Goal: Task Accomplishment & Management: Complete application form

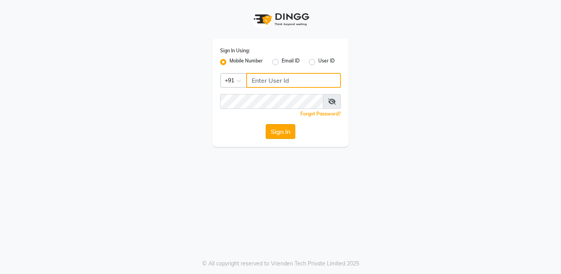
type input "9277220323"
click at [288, 132] on button "Sign In" at bounding box center [281, 131] width 30 height 15
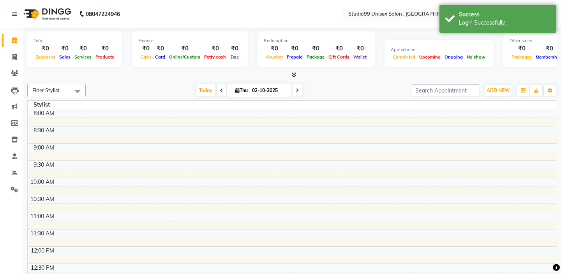
select select "en"
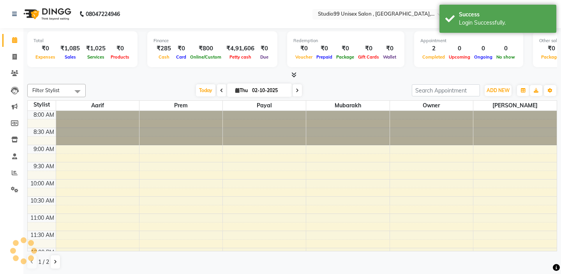
scroll to position [290, 0]
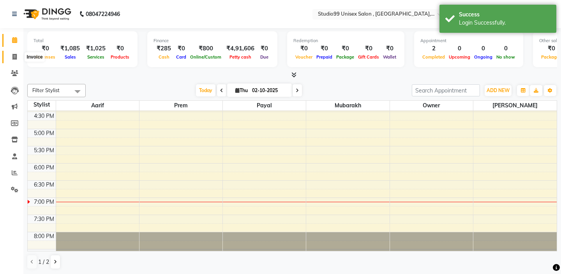
click at [17, 57] on icon at bounding box center [14, 57] width 4 height 6
select select "service"
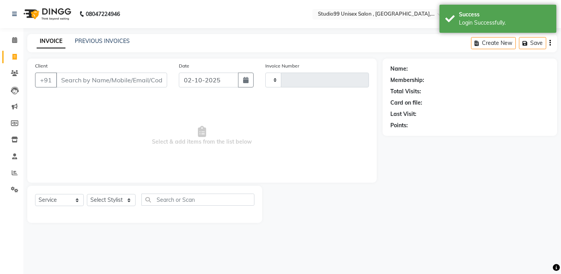
type input "1064"
select select "8117"
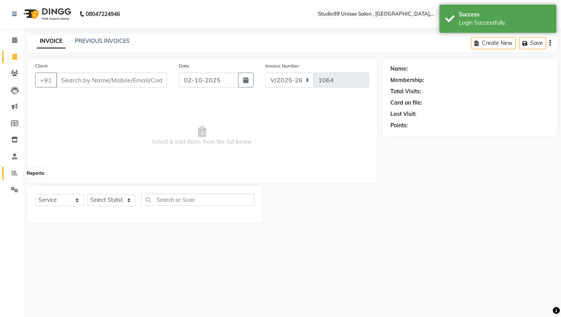
click at [14, 172] on icon at bounding box center [15, 173] width 6 height 6
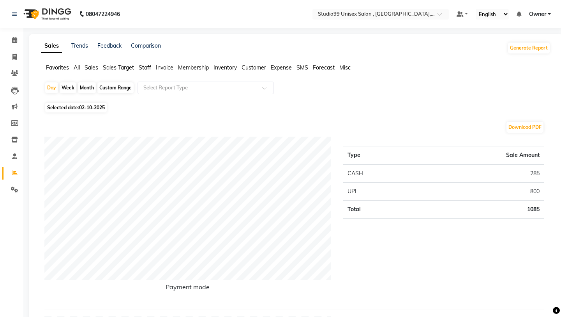
drag, startPoint x: 14, startPoint y: 172, endPoint x: 146, endPoint y: 67, distance: 168.5
click at [146, 67] on span "Staff" at bounding box center [145, 67] width 12 height 7
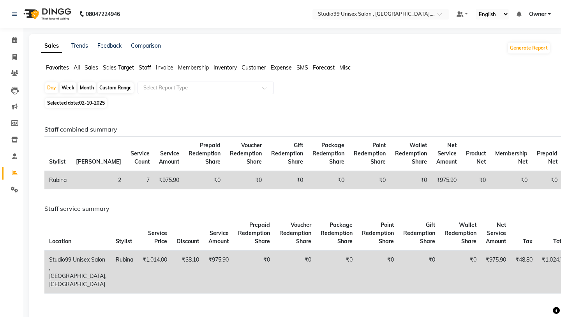
click at [81, 87] on div "Month" at bounding box center [87, 87] width 18 height 11
select select "10"
select select "2025"
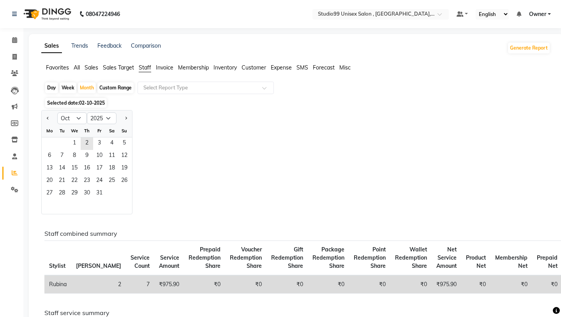
click at [50, 120] on button "Previous month" at bounding box center [48, 118] width 6 height 12
select select "9"
click at [48, 140] on span "1" at bounding box center [49, 143] width 12 height 12
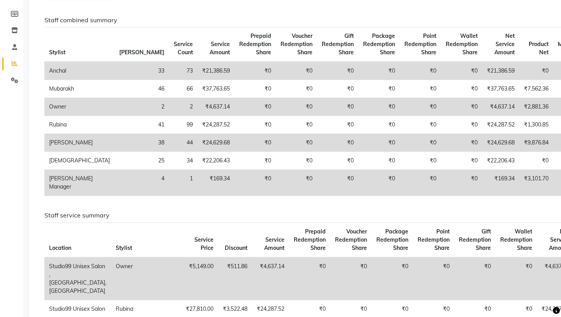
scroll to position [125, 0]
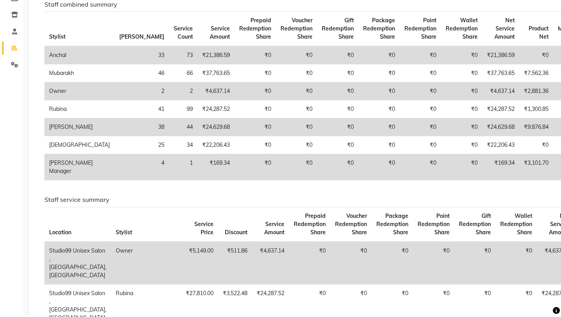
drag, startPoint x: 146, startPoint y: 67, endPoint x: 148, endPoint y: 181, distance: 113.5
click at [148, 181] on div "Staff combined summary Stylist Bill Count Service Count Service Amount Prepaid …" at bounding box center [295, 94] width 512 height 186
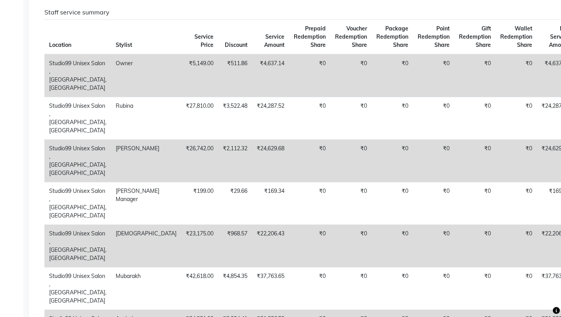
scroll to position [327, 0]
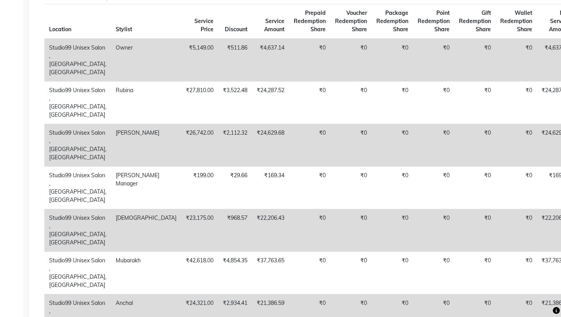
click at [252, 32] on th "Service Amount" at bounding box center [270, 21] width 37 height 35
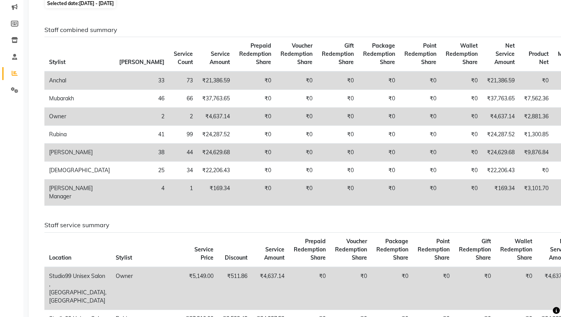
scroll to position [125, 0]
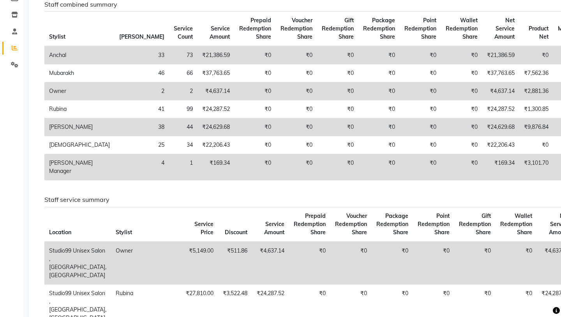
drag, startPoint x: 148, startPoint y: 181, endPoint x: 48, endPoint y: 26, distance: 183.8
click at [48, 26] on th "Stylist" at bounding box center [79, 29] width 70 height 35
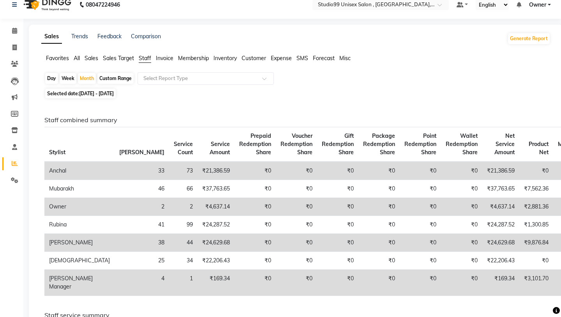
scroll to position [0, 0]
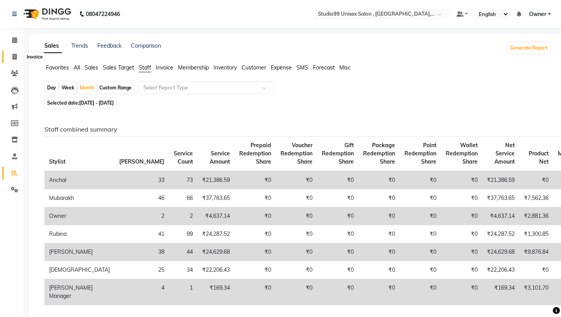
click at [15, 55] on icon at bounding box center [14, 57] width 4 height 6
select select "service"
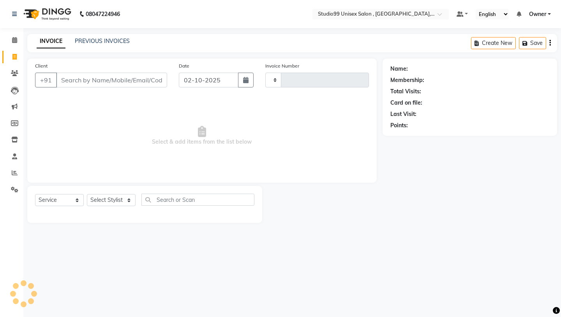
type input "1064"
select select "8117"
click at [99, 36] on div "INVOICE PREVIOUS INVOICES Create New Save" at bounding box center [292, 43] width 530 height 18
click at [95, 46] on div "INVOICE PREVIOUS INVOICES" at bounding box center [83, 41] width 112 height 9
click at [89, 40] on link "PREVIOUS INVOICES" at bounding box center [102, 40] width 55 height 7
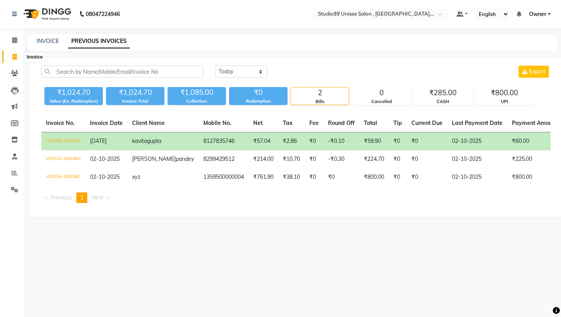
click at [19, 59] on span at bounding box center [15, 57] width 14 height 9
select select "service"
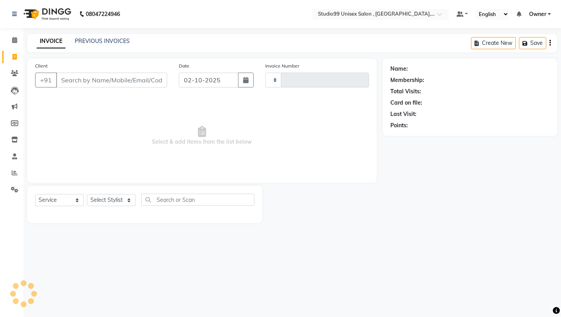
type input "1064"
select select "8117"
drag, startPoint x: 48, startPoint y: 26, endPoint x: 16, endPoint y: 138, distance: 116.1
click at [16, 138] on icon at bounding box center [14, 139] width 7 height 6
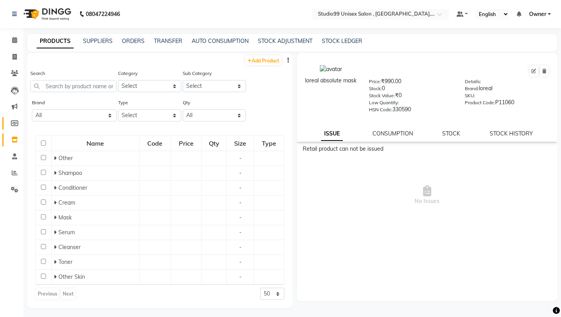
click at [14, 123] on icon at bounding box center [14, 123] width 7 height 6
select select
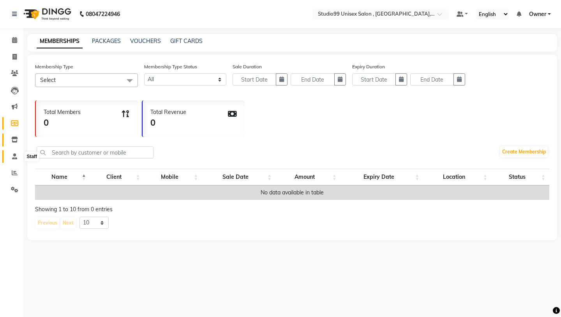
click at [15, 158] on icon at bounding box center [14, 156] width 5 height 6
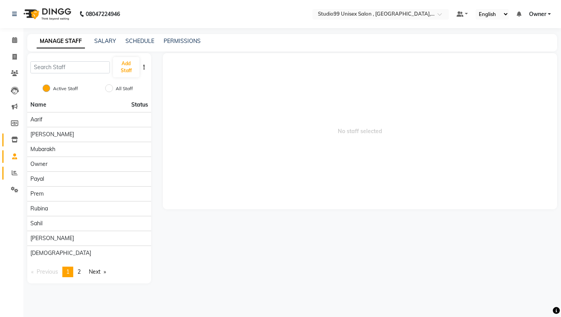
click at [12, 172] on icon at bounding box center [15, 173] width 6 height 6
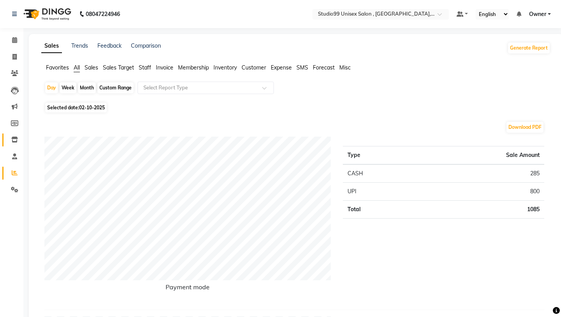
click at [145, 65] on span "Staff" at bounding box center [145, 67] width 12 height 7
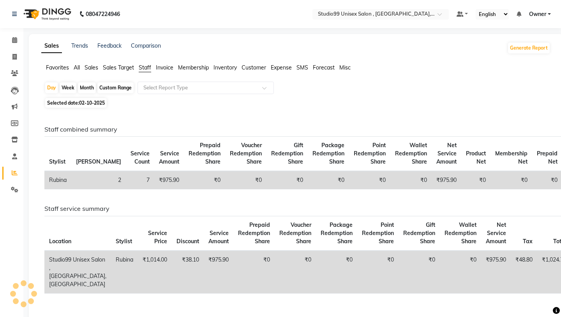
drag, startPoint x: 16, startPoint y: 138, endPoint x: 183, endPoint y: 95, distance: 172.9
click at [183, 95] on div "Day Week Month Custom Range Select Report Type" at bounding box center [295, 88] width 503 height 14
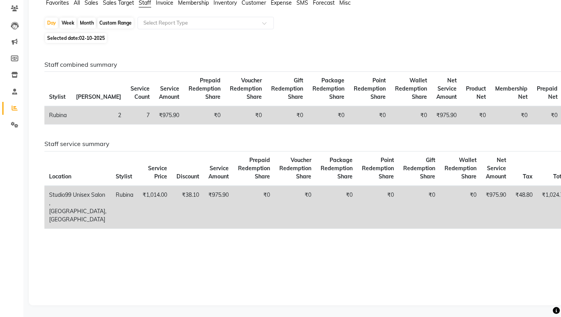
scroll to position [73, 0]
click at [89, 18] on div "Month" at bounding box center [87, 23] width 18 height 11
select select "10"
select select "2025"
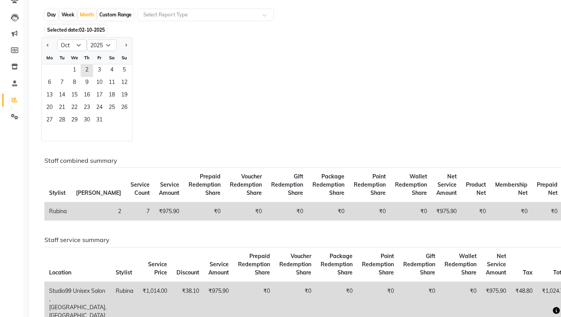
click at [53, 45] on div at bounding box center [50, 45] width 16 height 12
click at [50, 46] on button "Previous month" at bounding box center [48, 45] width 6 height 12
select select "9"
click at [52, 67] on span "1" at bounding box center [49, 70] width 12 height 12
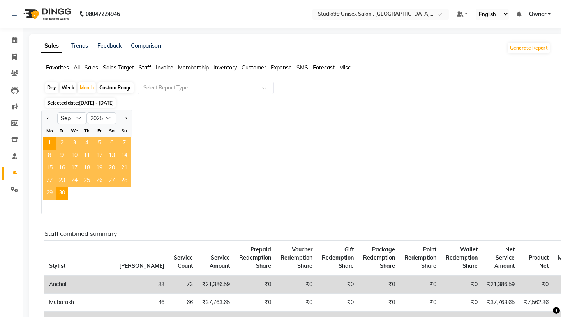
click at [263, 166] on div "Jan Feb Mar Apr May Jun [DATE] Aug Sep Oct Nov [DATE] 2016 2017 2018 2019 2020 …" at bounding box center [296, 162] width 510 height 104
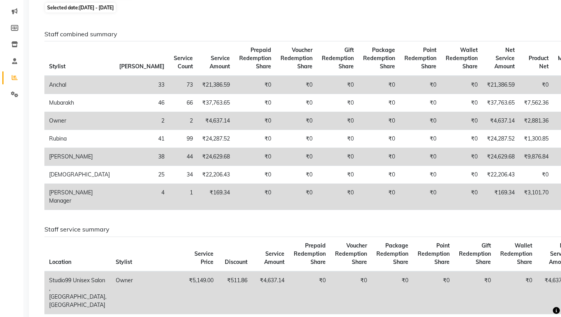
scroll to position [94, 0]
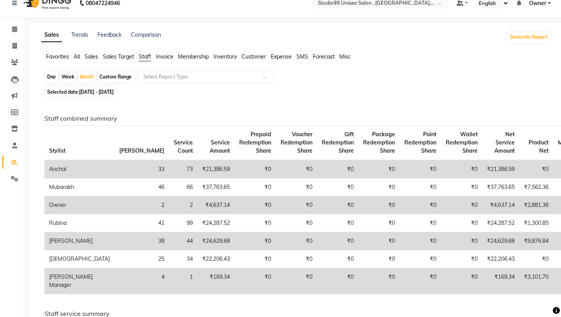
scroll to position [0, 0]
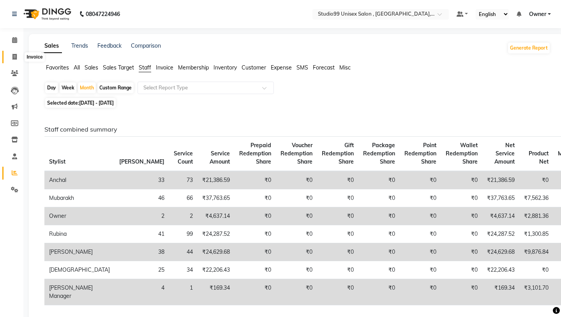
click at [12, 57] on icon at bounding box center [14, 57] width 4 height 6
select select "service"
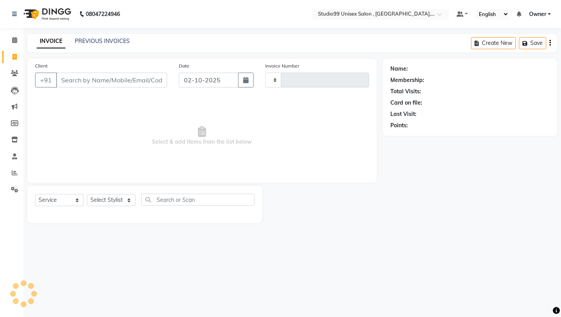
type input "1064"
select select "8117"
click at [16, 54] on icon at bounding box center [14, 57] width 4 height 6
select select "service"
type input "1064"
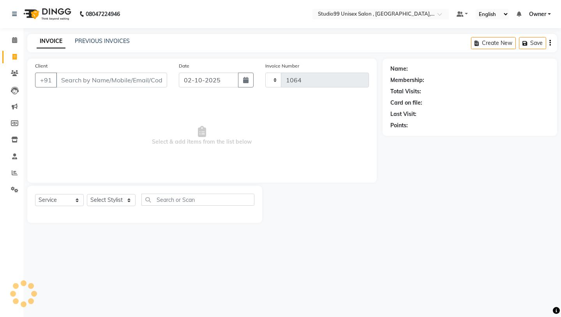
select select "8117"
click at [101, 41] on link "PREVIOUS INVOICES" at bounding box center [102, 40] width 55 height 7
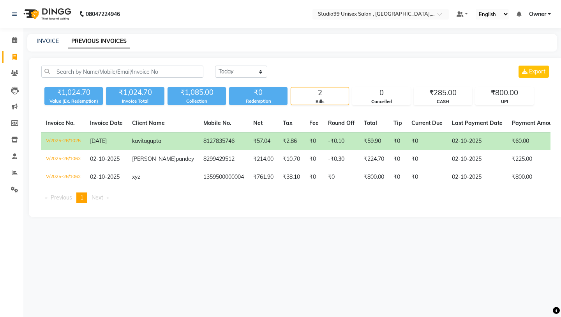
click at [10, 62] on link "Invoice" at bounding box center [11, 57] width 19 height 13
select select "service"
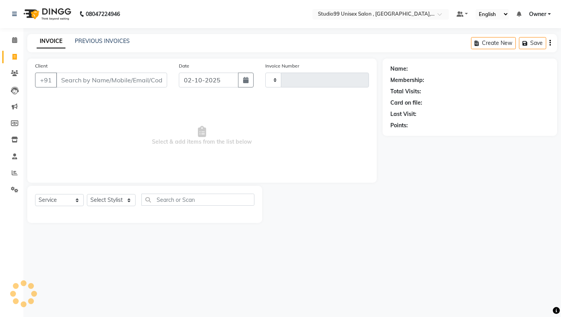
type input "1064"
select select "8117"
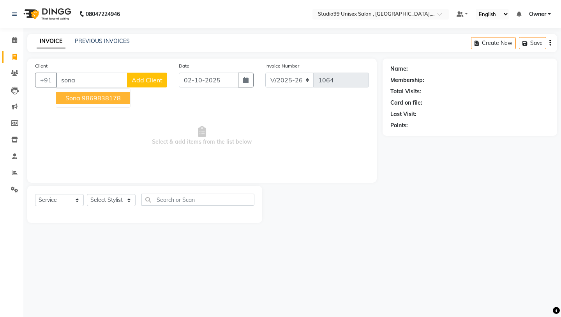
click at [84, 99] on ngb-highlight "9869838178" at bounding box center [101, 98] width 39 height 8
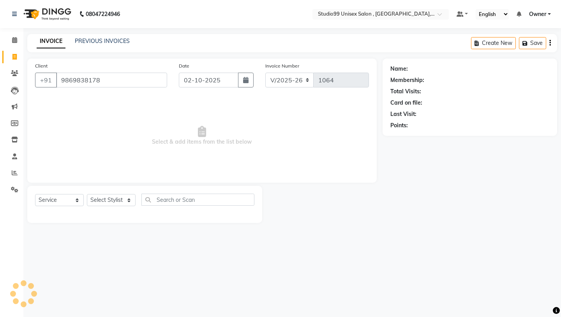
type input "9869838178"
select select "1: Object"
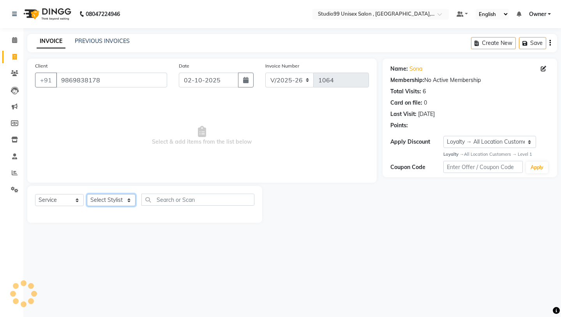
click at [116, 200] on select "Select Stylist [PERSON_NAME] Owner [PERSON_NAME] Prem [PERSON_NAME] [PERSON_NAM…" at bounding box center [111, 200] width 49 height 12
select select "76609"
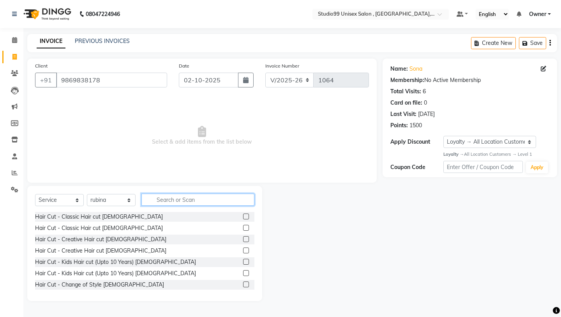
click at [164, 203] on input "text" at bounding box center [198, 199] width 113 height 12
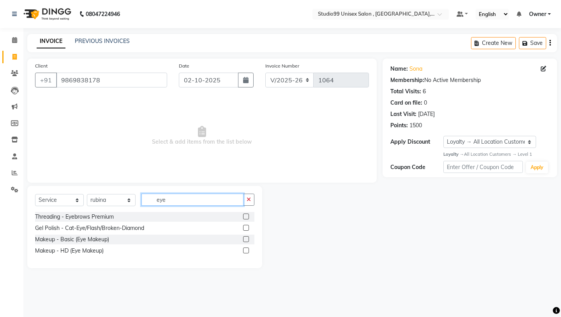
type input "eye"
click at [248, 216] on label at bounding box center [246, 216] width 6 height 6
click at [248, 216] on input "checkbox" at bounding box center [245, 216] width 5 height 5
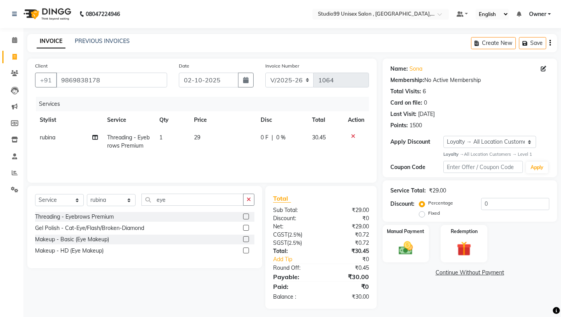
click at [246, 218] on label at bounding box center [246, 216] width 6 height 6
click at [246, 218] on input "checkbox" at bounding box center [245, 216] width 5 height 5
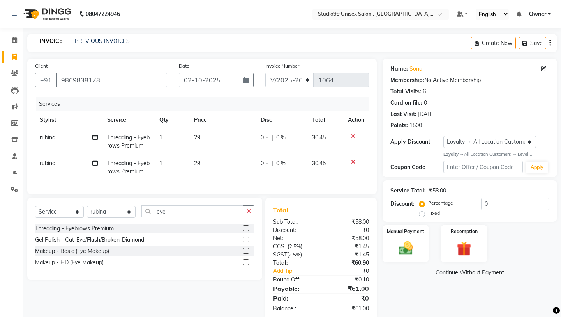
click at [247, 230] on label at bounding box center [246, 228] width 6 height 6
click at [247, 230] on input "checkbox" at bounding box center [245, 228] width 5 height 5
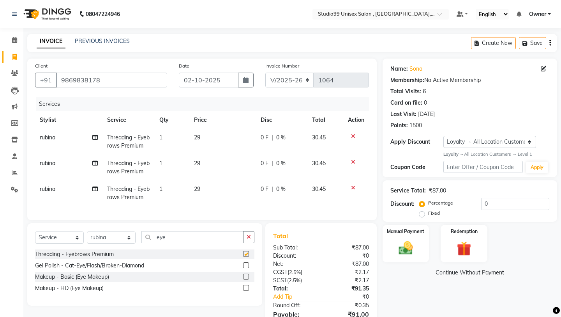
checkbox input "false"
click at [205, 245] on div "Select Service Product Membership Package Voucher Prepaid Gift Card Select Styl…" at bounding box center [144, 240] width 219 height 18
click at [205, 242] on input "eye" at bounding box center [193, 237] width 102 height 12
type input "e"
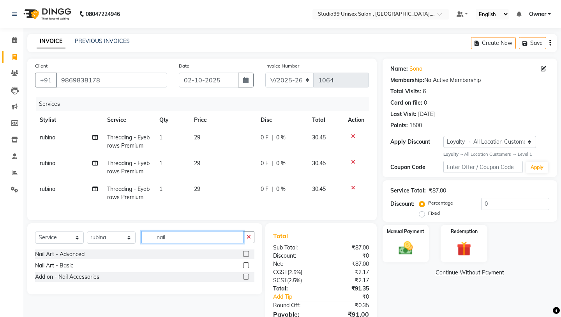
type input "nail"
click at [247, 266] on label at bounding box center [246, 265] width 6 height 6
click at [247, 266] on input "checkbox" at bounding box center [245, 265] width 5 height 5
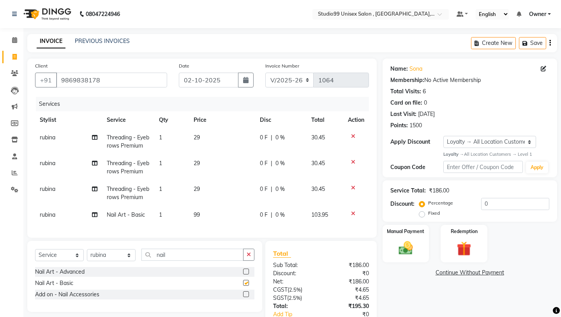
checkbox input "false"
click at [221, 214] on td "99" at bounding box center [222, 215] width 66 height 18
select select "76609"
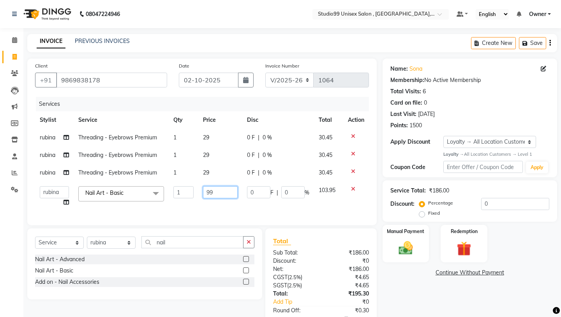
click at [229, 194] on input "99" at bounding box center [220, 192] width 34 height 12
type input "999"
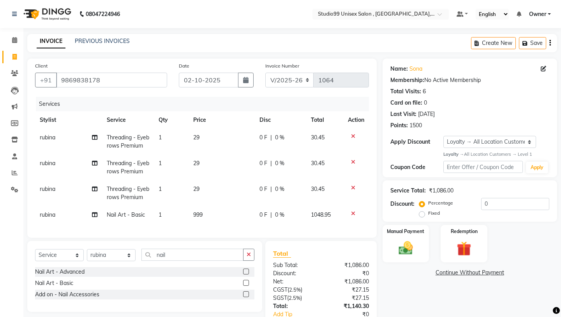
click at [243, 218] on div "Client [PHONE_NUMBER] Date [DATE] Invoice Number V/2025 V/[PHONE_NUMBER] Servic…" at bounding box center [202, 147] width 350 height 179
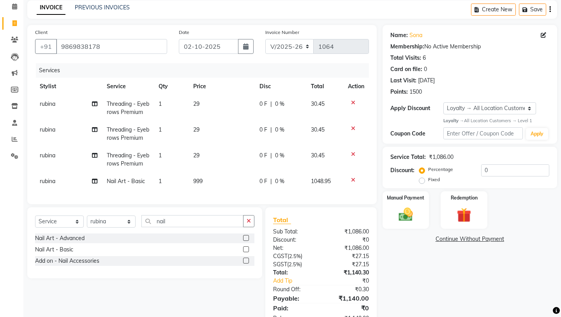
scroll to position [58, 0]
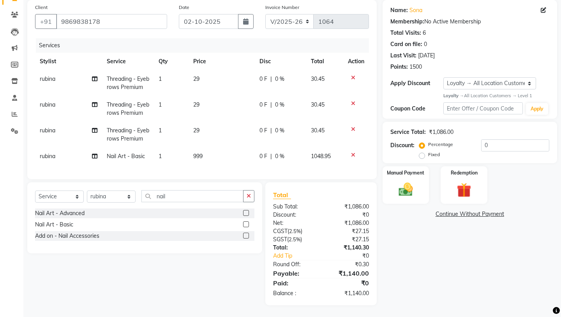
click at [440, 151] on label "Fixed" at bounding box center [434, 154] width 12 height 7
click at [427, 152] on input "Fixed" at bounding box center [423, 154] width 5 height 5
radio input "true"
click at [508, 147] on input "0" at bounding box center [515, 145] width 68 height 12
type input "40"
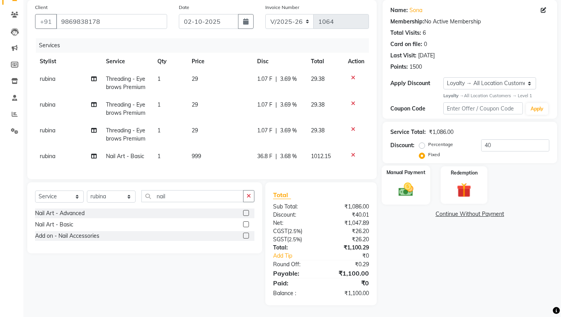
click at [408, 191] on div "Manual Payment" at bounding box center [406, 184] width 48 height 39
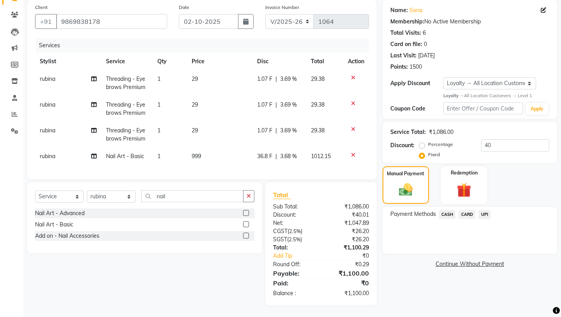
click at [450, 210] on span "CASH" at bounding box center [447, 214] width 17 height 9
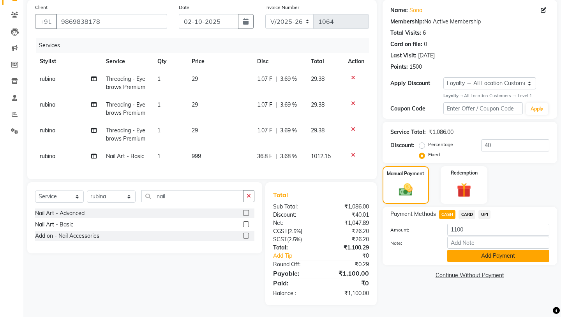
click at [462, 250] on button "Add Payment" at bounding box center [499, 256] width 102 height 12
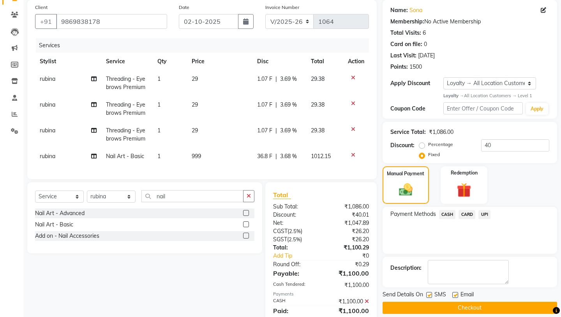
click at [435, 240] on div "Payment Methods CASH CARD UPI" at bounding box center [470, 230] width 175 height 47
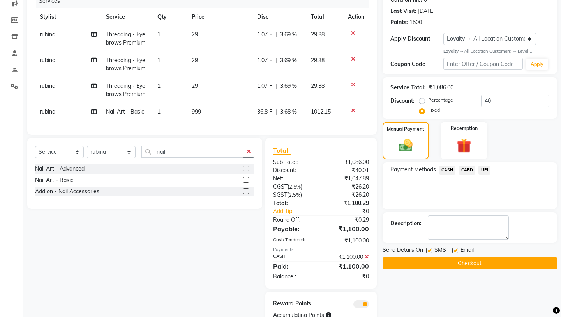
scroll to position [133, 0]
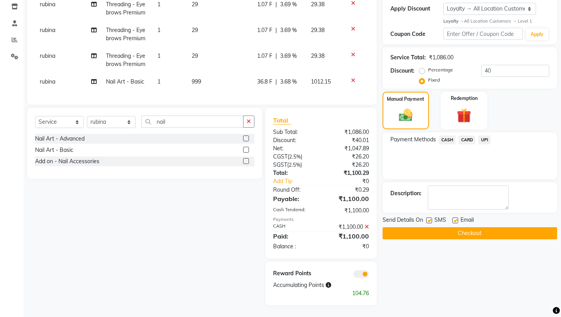
click at [426, 227] on button "Checkout" at bounding box center [470, 233] width 175 height 12
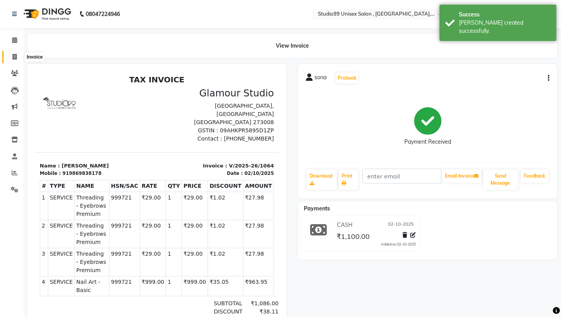
click at [17, 57] on span at bounding box center [15, 57] width 14 height 9
select select "service"
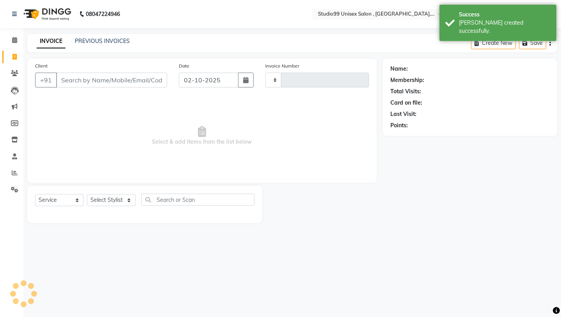
type input "1065"
select select "8117"
